Goal: Information Seeking & Learning: Learn about a topic

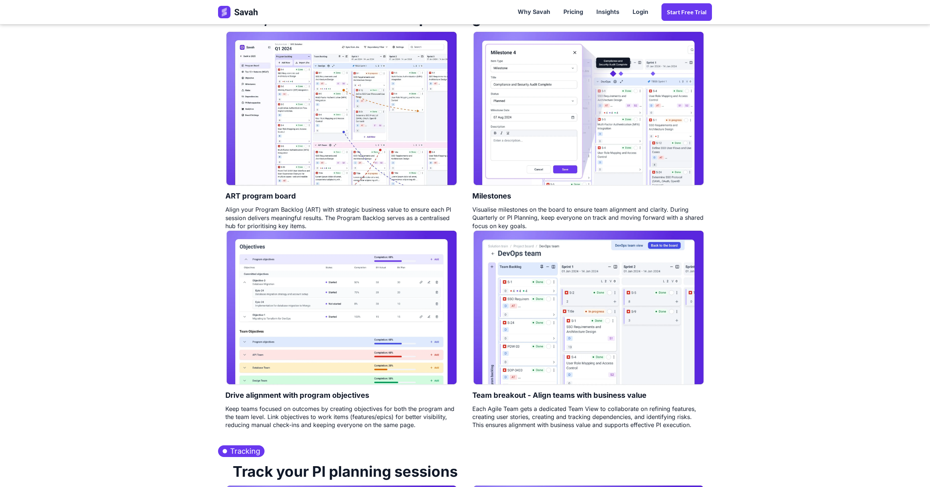
scroll to position [402, 0]
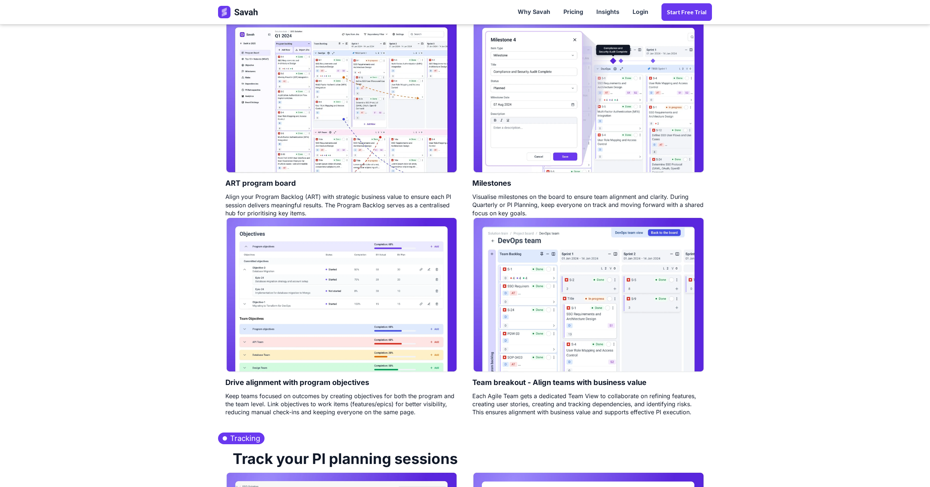
click at [310, 136] on img at bounding box center [341, 95] width 232 height 155
click at [533, 300] on img at bounding box center [588, 294] width 232 height 155
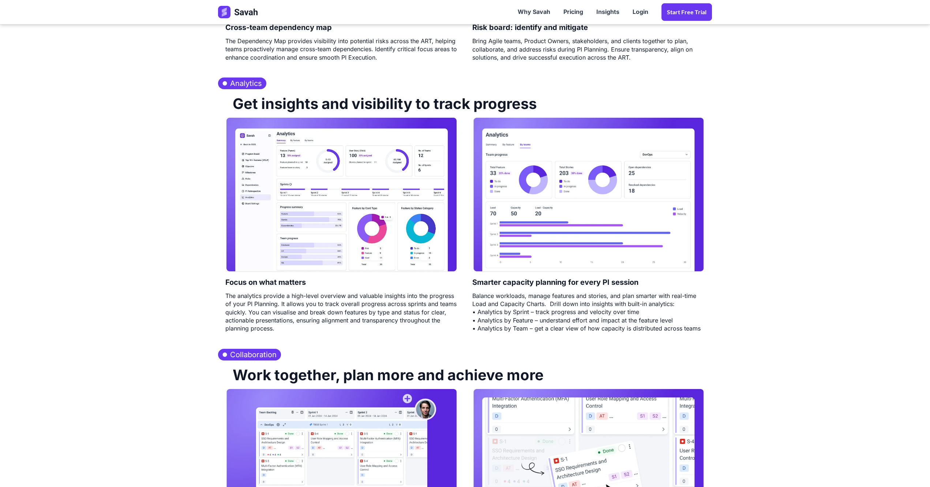
scroll to position [1024, 0]
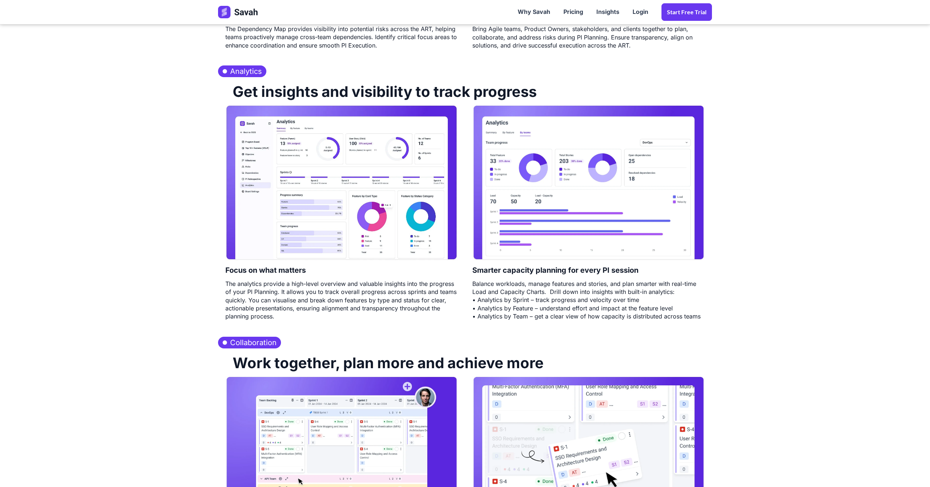
click at [321, 226] on img at bounding box center [341, 182] width 232 height 155
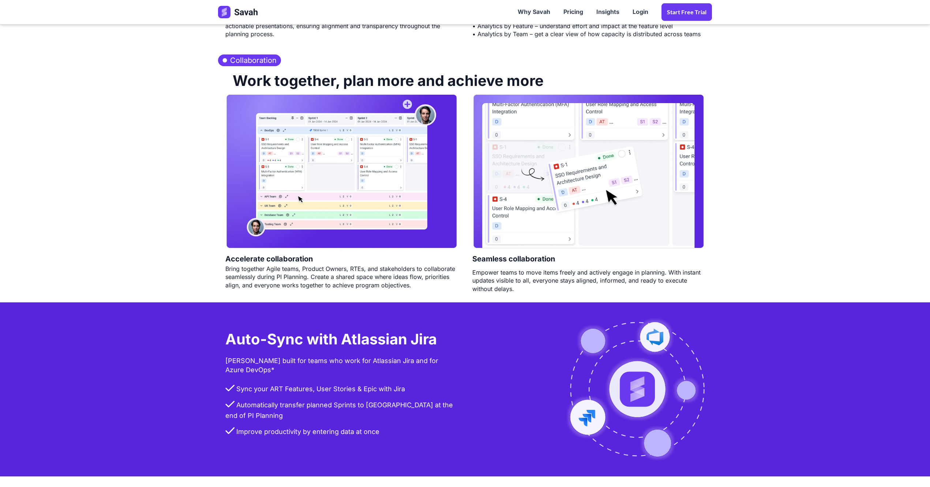
scroll to position [1317, 0]
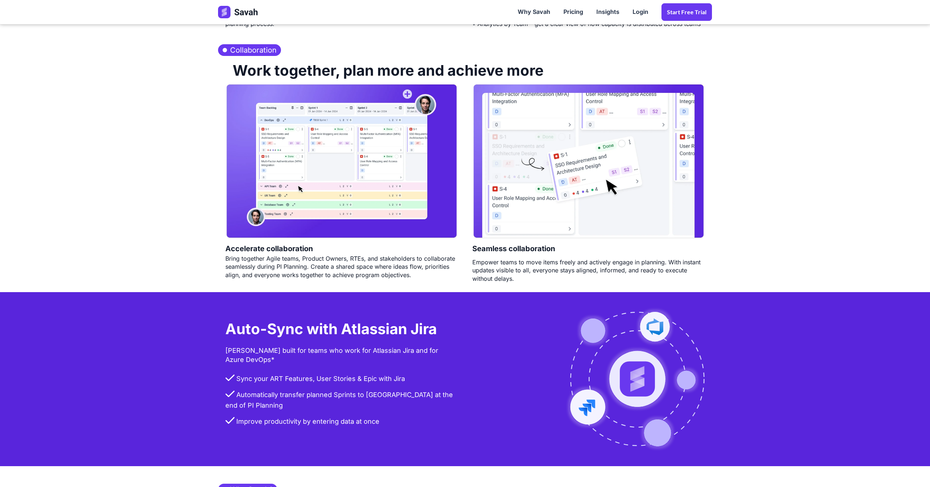
click at [393, 142] on img at bounding box center [341, 161] width 232 height 155
click at [539, 151] on img at bounding box center [588, 161] width 232 height 155
click at [396, 147] on img at bounding box center [341, 161] width 232 height 155
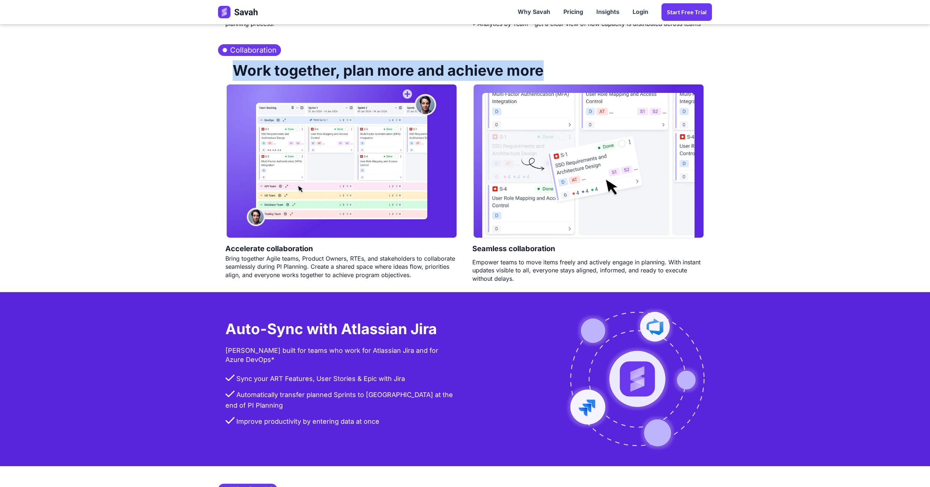
drag, startPoint x: 221, startPoint y: 68, endPoint x: 564, endPoint y: 72, distance: 343.4
click at [564, 72] on div "Work together, plan more and achieve more" at bounding box center [465, 70] width 494 height 28
click at [563, 72] on div "Work together, plan more and achieve more" at bounding box center [465, 70] width 494 height 28
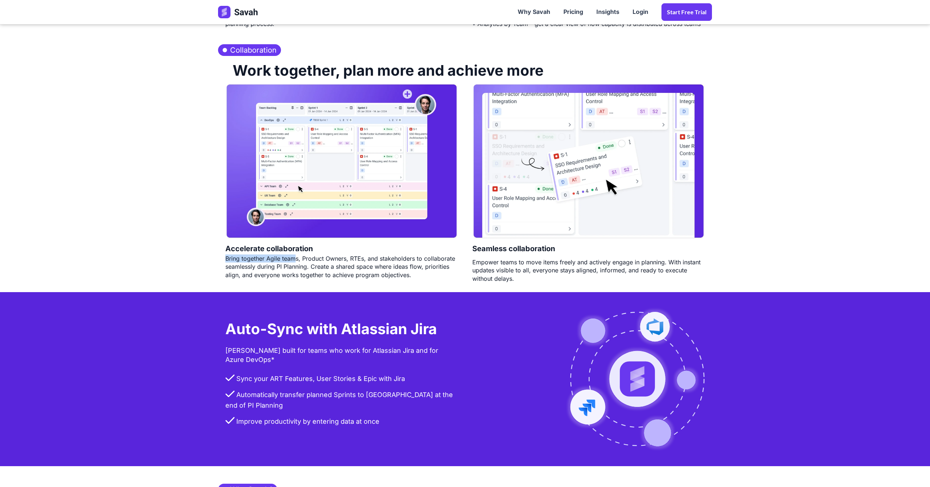
drag, startPoint x: 206, startPoint y: 257, endPoint x: 294, endPoint y: 260, distance: 88.9
click at [294, 260] on section "Collaboration Work together, plan more and achieve more Accelerate collaboratio…" at bounding box center [465, 165] width 930 height 255
click at [294, 260] on div "Bring together Agile teams, Product Owners, RTEs, and stakeholders to collabora…" at bounding box center [341, 267] width 232 height 25
drag, startPoint x: 211, startPoint y: 255, endPoint x: 462, endPoint y: 278, distance: 252.3
click at [462, 277] on div "Collaboration Work together, plan more and achieve more Accelerate collaboratio…" at bounding box center [465, 165] width 508 height 255
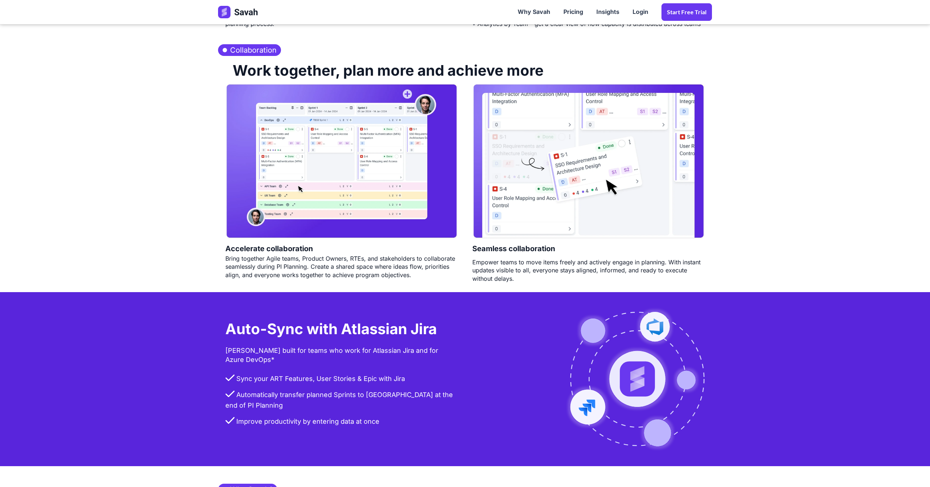
click at [421, 281] on div "Accelerate collaboration Bring together Agile teams, Product Owners, RTEs, and …" at bounding box center [341, 183] width 247 height 199
drag, startPoint x: 429, startPoint y: 279, endPoint x: 225, endPoint y: 248, distance: 205.6
click at [225, 248] on div "Accelerate collaboration Bring together Agile teams, Product Owners, RTEs, and …" at bounding box center [341, 183] width 247 height 199
click at [211, 248] on div "Collaboration Work together, plan more and achieve more Accelerate collaboratio…" at bounding box center [465, 165] width 508 height 255
drag, startPoint x: 222, startPoint y: 248, endPoint x: 431, endPoint y: 281, distance: 211.8
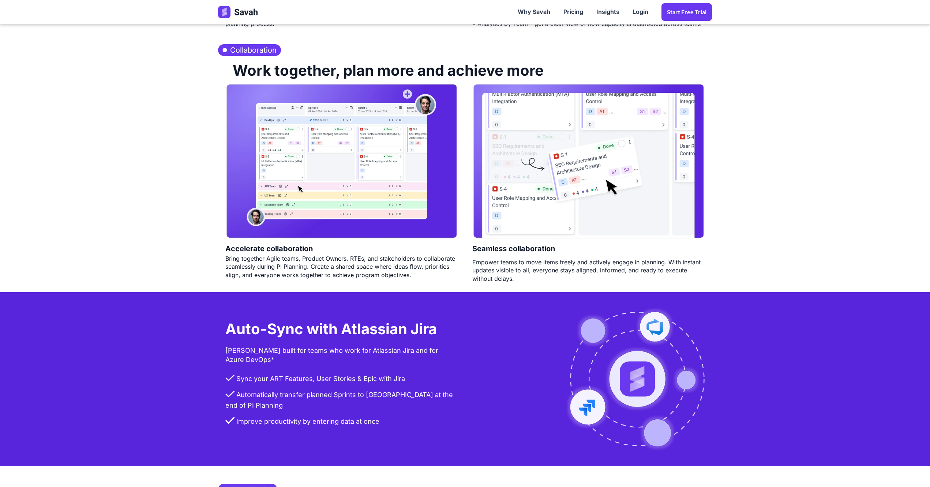
click at [431, 281] on div "Accelerate collaboration Bring together Agile teams, Product Owners, RTEs, and …" at bounding box center [341, 183] width 247 height 199
drag, startPoint x: 426, startPoint y: 278, endPoint x: 211, endPoint y: 251, distance: 217.5
click at [214, 252] on div "Collaboration Work together, plan more and achieve more Accelerate collaboratio…" at bounding box center [465, 165] width 508 height 255
click at [210, 251] on section "Collaboration Work together, plan more and achieve more Accelerate collaboratio…" at bounding box center [465, 165] width 930 height 255
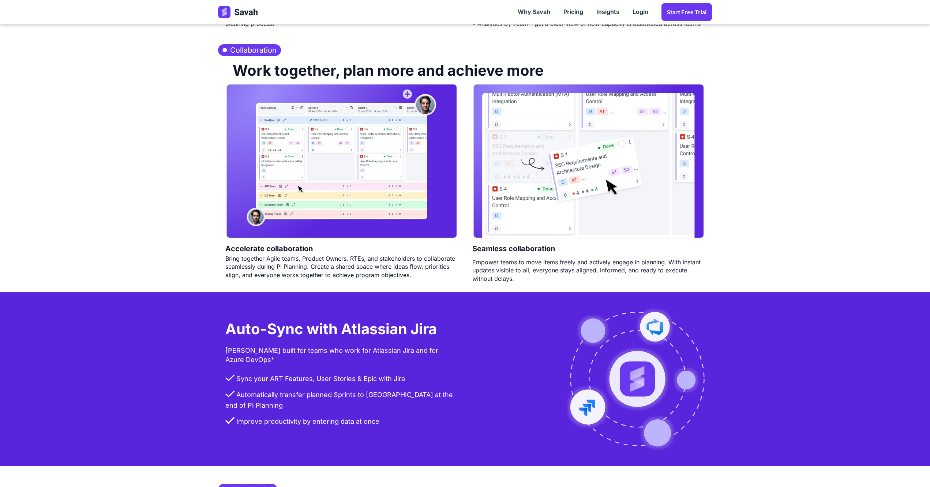
click at [243, 268] on div "Bring together Agile teams, Product Owners, RTEs, and stakeholders to collabora…" at bounding box center [341, 267] width 232 height 25
drag, startPoint x: 303, startPoint y: 271, endPoint x: 404, endPoint y: 278, distance: 101.5
click at [404, 278] on div "Bring together Agile teams, Product Owners, RTEs, and stakeholders to collabora…" at bounding box center [341, 267] width 232 height 25
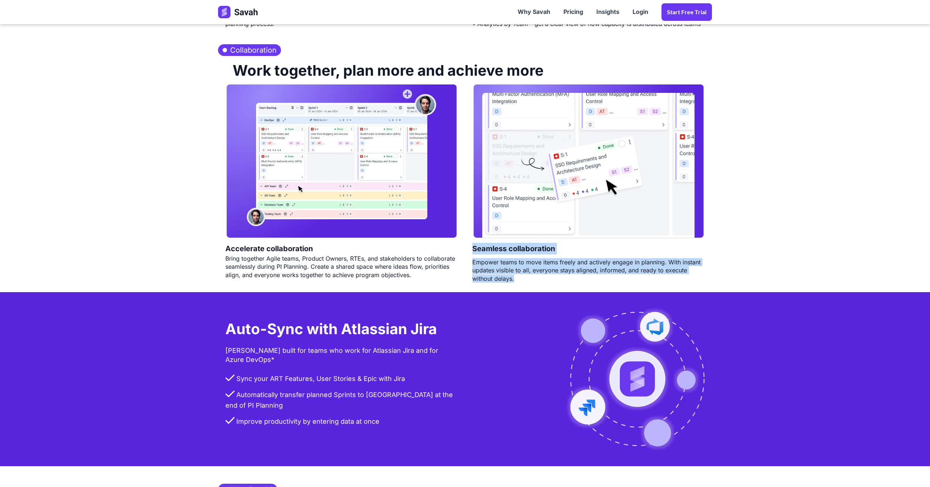
drag, startPoint x: 470, startPoint y: 257, endPoint x: 542, endPoint y: 282, distance: 76.7
click at [542, 280] on div "Seamless collaboration Empower teams to move items freely and actively engage i…" at bounding box center [588, 183] width 247 height 199
click at [542, 282] on div "Empower teams to move items freely and actively engage in planning. With instan…" at bounding box center [588, 270] width 232 height 25
drag, startPoint x: 532, startPoint y: 281, endPoint x: 481, endPoint y: 257, distance: 57.4
click at [483, 257] on div "Collaboration Work together, plan more and achieve more Accelerate collaboratio…" at bounding box center [465, 165] width 508 height 255
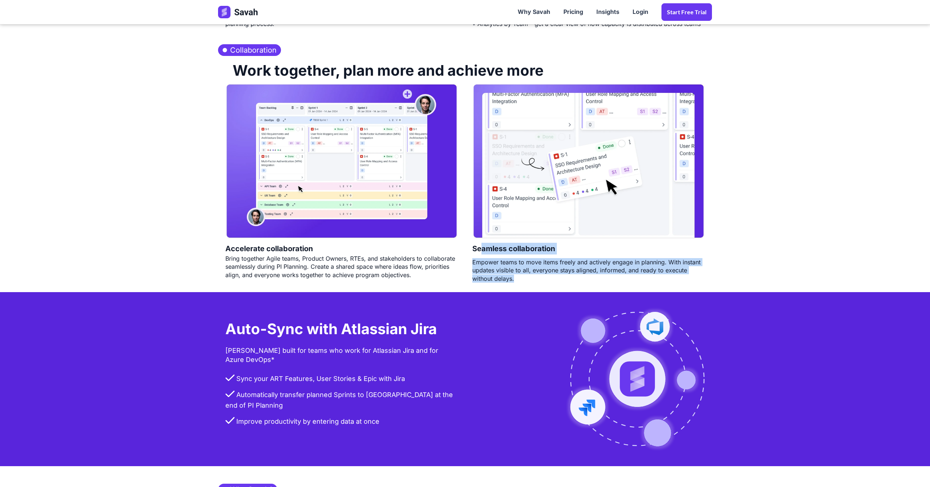
click at [481, 257] on h4 "Seamless collaboration" at bounding box center [513, 248] width 83 height 19
